Goal: Manage account settings

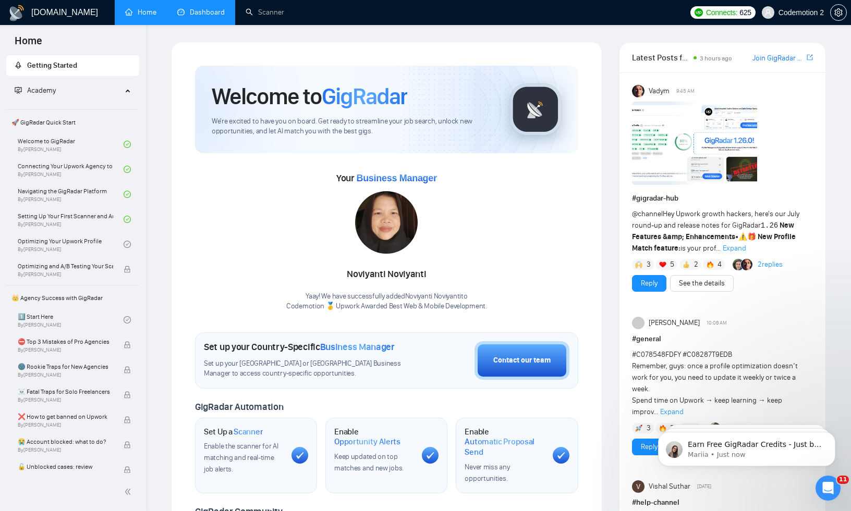
click at [206, 14] on link "Dashboard" at bounding box center [200, 12] width 47 height 9
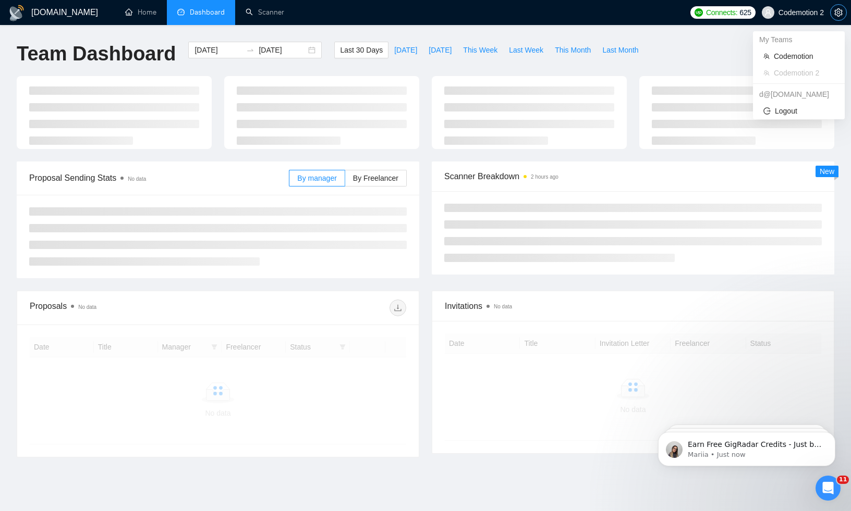
click at [831, 8] on span "setting" at bounding box center [838, 12] width 16 height 8
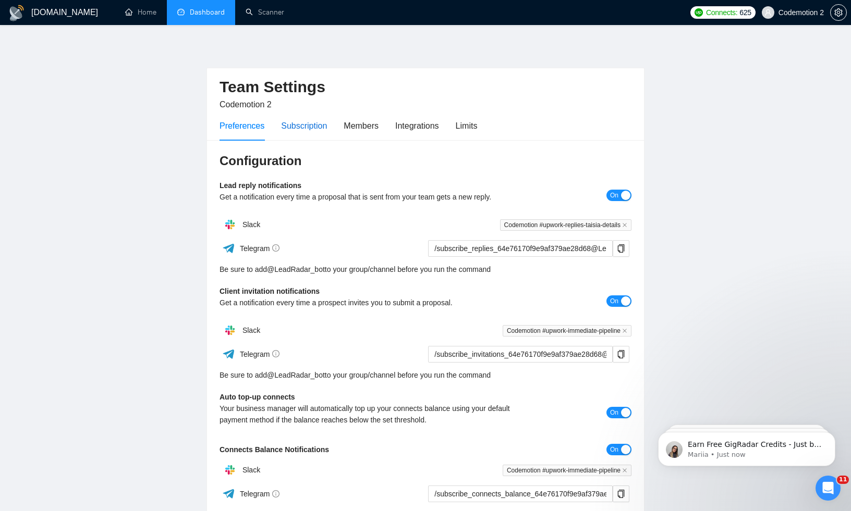
click at [311, 124] on div "Subscription" at bounding box center [304, 125] width 46 height 13
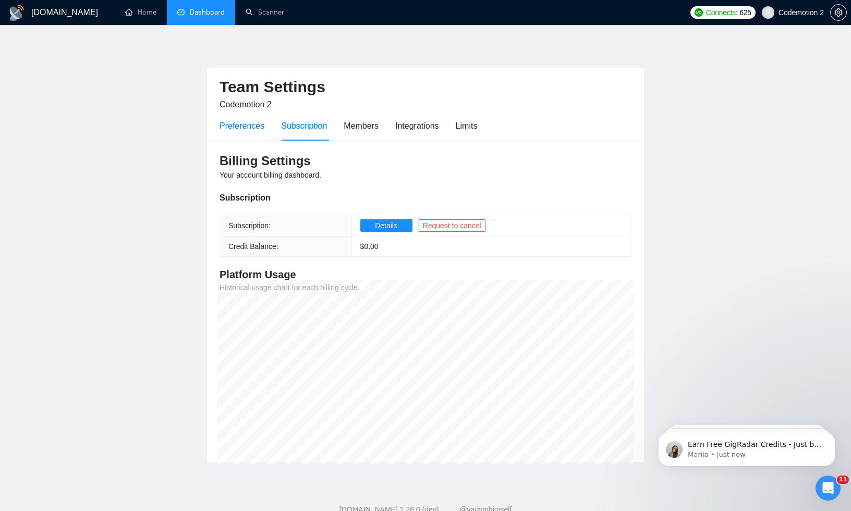
click at [238, 130] on div "Preferences" at bounding box center [241, 125] width 45 height 13
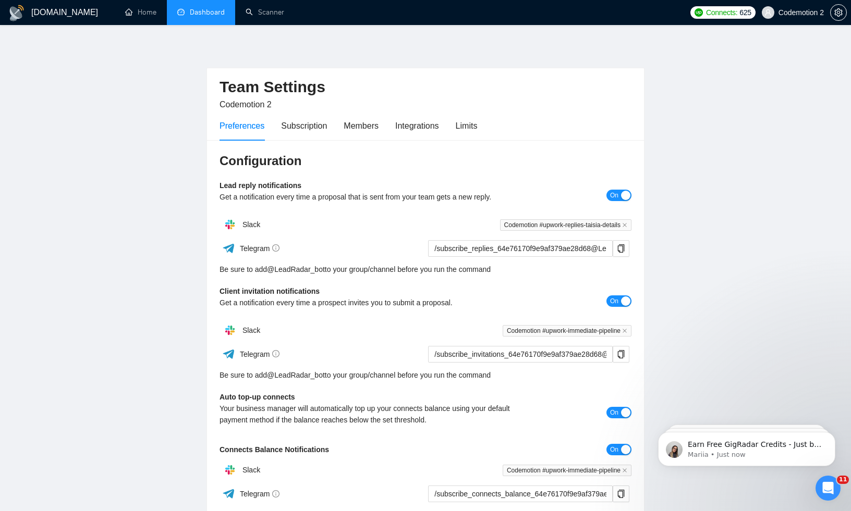
click at [204, 12] on link "Dashboard" at bounding box center [200, 12] width 47 height 9
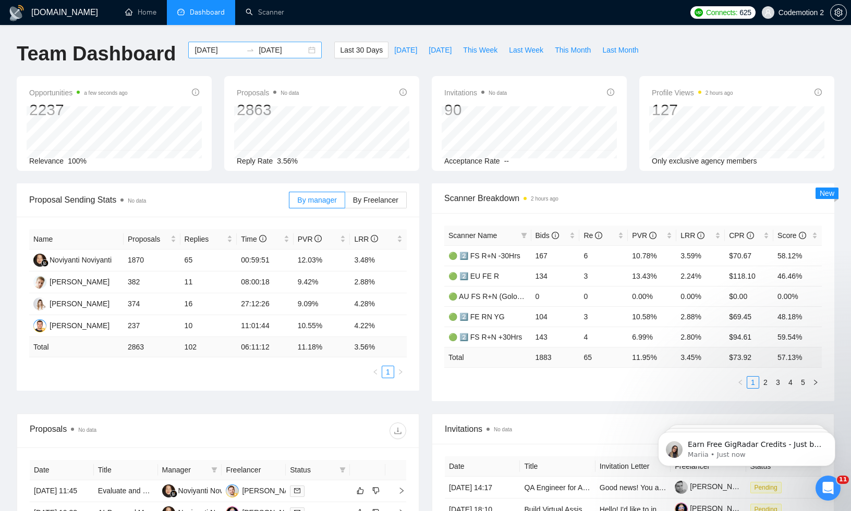
click at [207, 51] on input "[DATE]" at bounding box center [217, 49] width 47 height 11
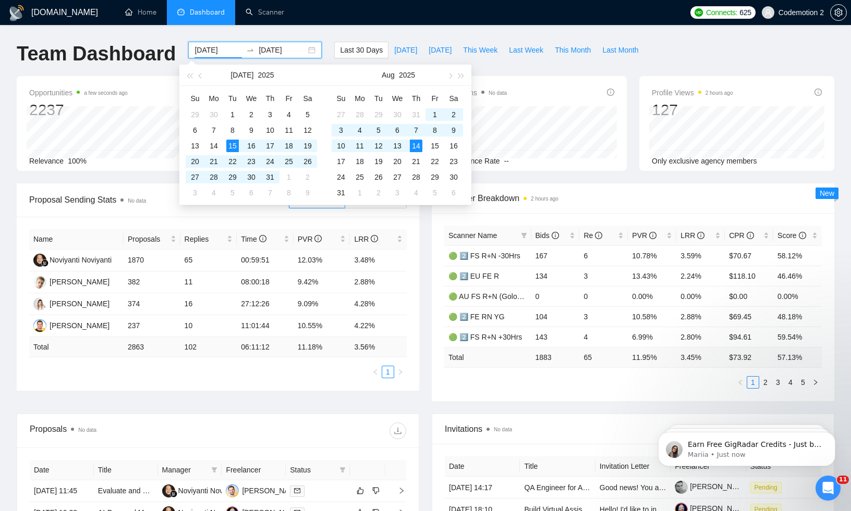
click at [585, 73] on div "Last 30 Days [DATE] [DATE] This Week Last Week This Month Last Month" at bounding box center [489, 59] width 322 height 34
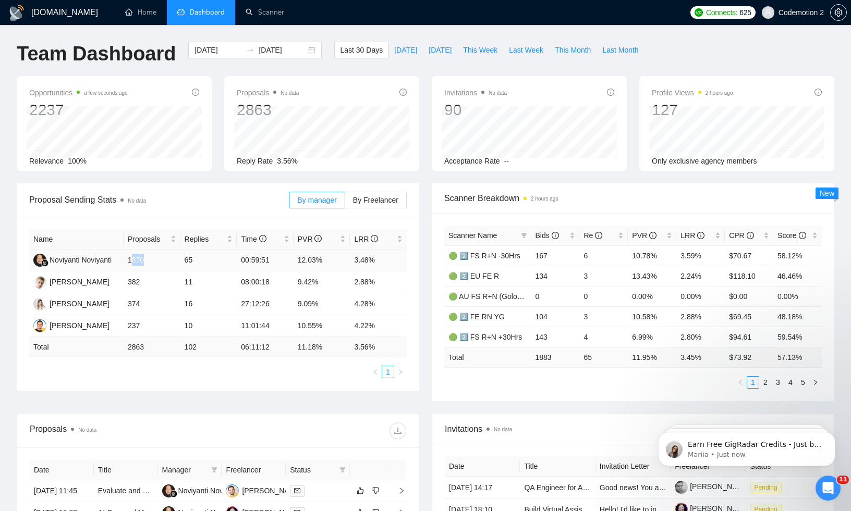
drag, startPoint x: 130, startPoint y: 260, endPoint x: 149, endPoint y: 260, distance: 19.3
click at [150, 260] on td "1870" at bounding box center [152, 261] width 57 height 22
click at [137, 260] on td "1870" at bounding box center [152, 261] width 57 height 22
drag, startPoint x: 129, startPoint y: 260, endPoint x: 148, endPoint y: 259, distance: 19.3
click at [148, 259] on td "1870" at bounding box center [152, 261] width 57 height 22
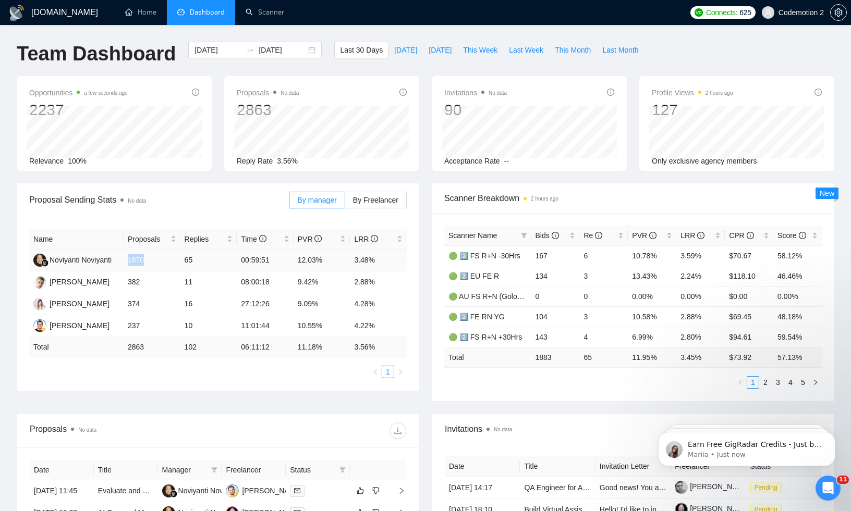
click at [144, 259] on td "1870" at bounding box center [152, 261] width 57 height 22
click at [258, 396] on div "Proposal Sending Stats No data By manager By Freelancer Name Proposals Replies …" at bounding box center [425, 298] width 830 height 230
click at [210, 48] on input "[DATE]" at bounding box center [217, 49] width 47 height 11
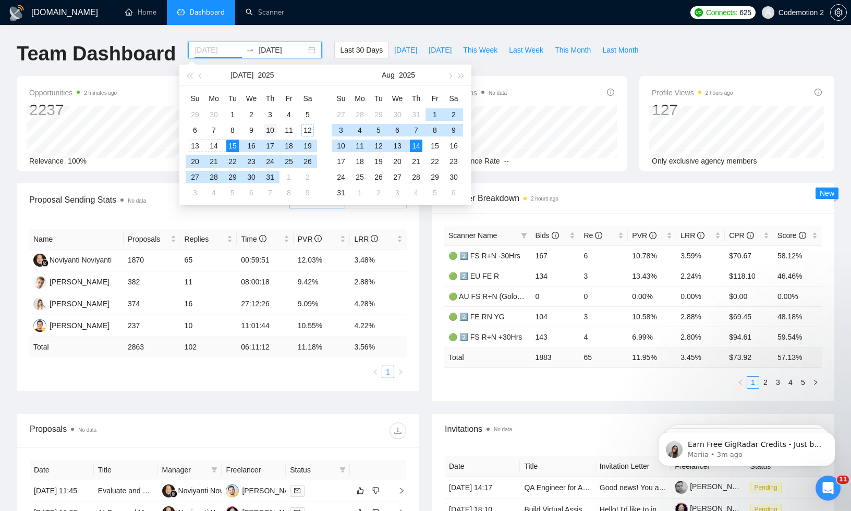
type input "[DATE]"
click at [269, 131] on div "10" at bounding box center [270, 130] width 13 height 13
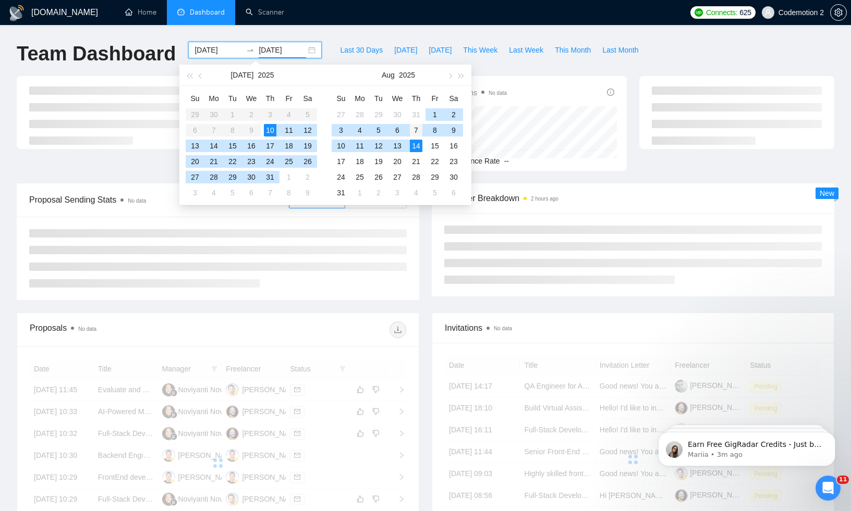
type input "[DATE]"
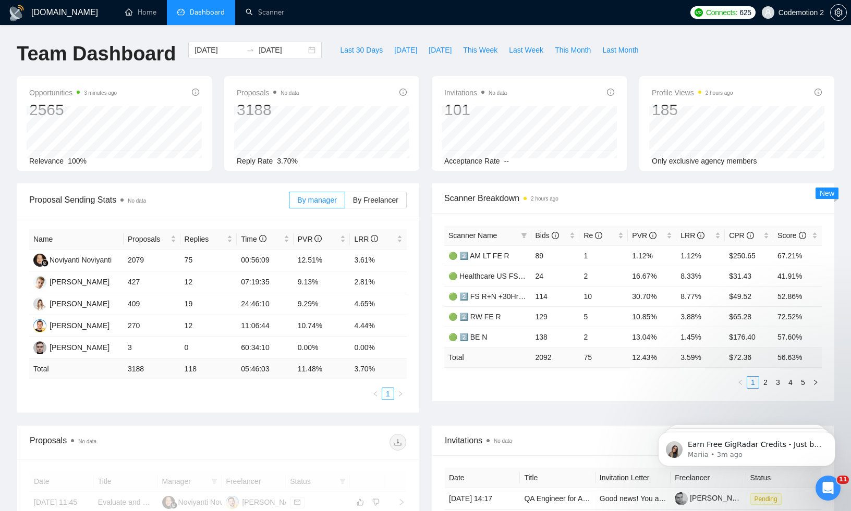
click at [632, 30] on div "[DOMAIN_NAME] Home Dashboard Scanner Connects: 625 Codemotion 2 Team Dashboard …" at bounding box center [425, 419] width 851 height 838
drag, startPoint x: 127, startPoint y: 259, endPoint x: 155, endPoint y: 259, distance: 28.7
click at [156, 259] on td "2079" at bounding box center [152, 261] width 57 height 22
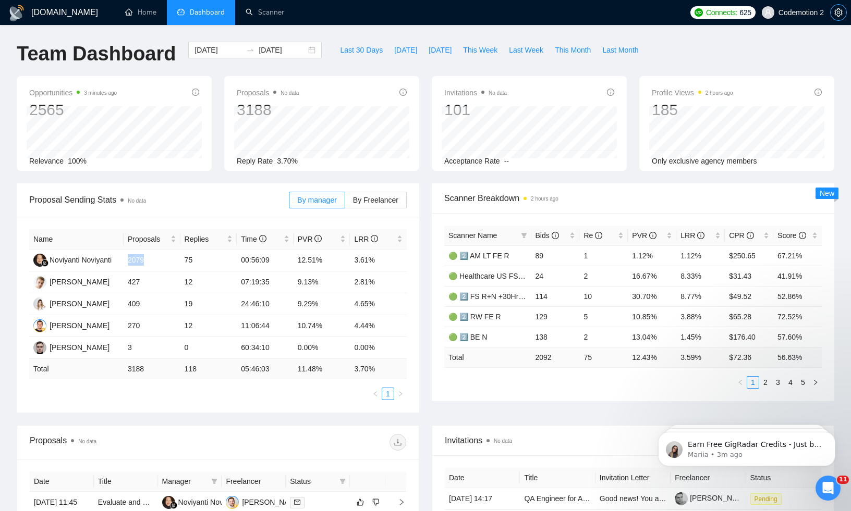
click at [837, 13] on icon "setting" at bounding box center [838, 12] width 8 height 8
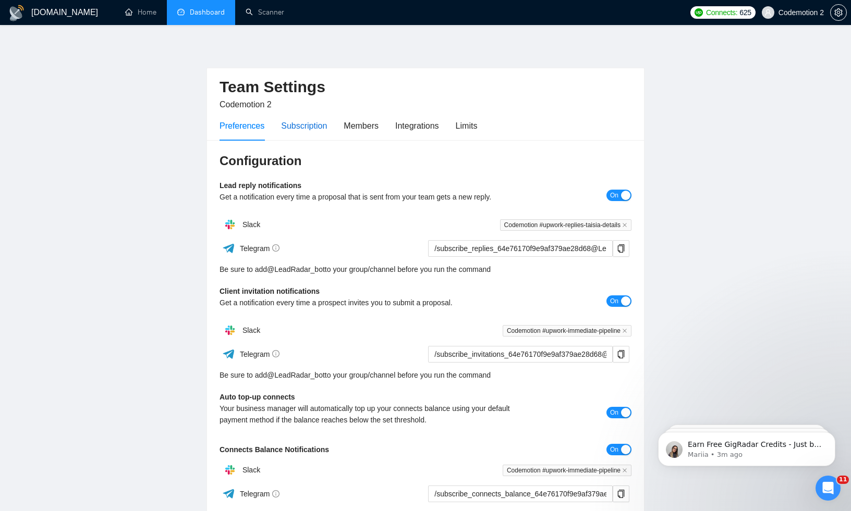
click at [310, 121] on div "Subscription" at bounding box center [304, 125] width 46 height 13
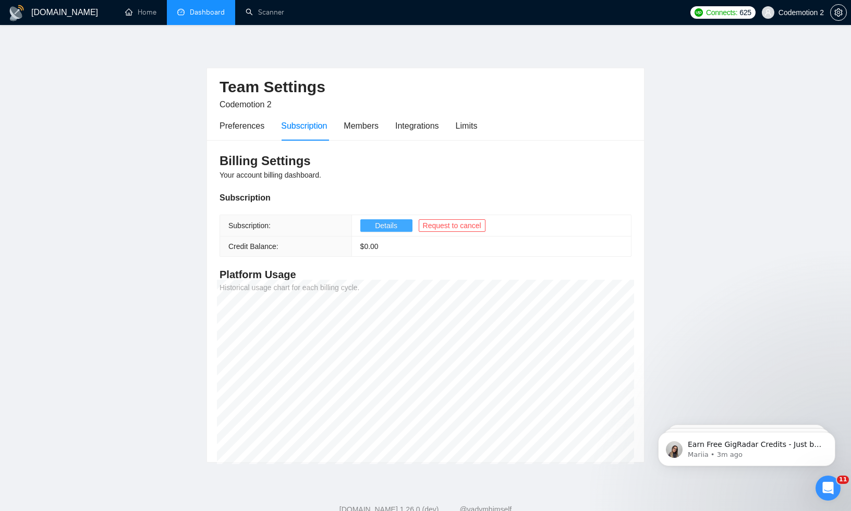
click at [375, 226] on span "Details" at bounding box center [386, 225] width 22 height 11
